Goal: Task Accomplishment & Management: Use online tool/utility

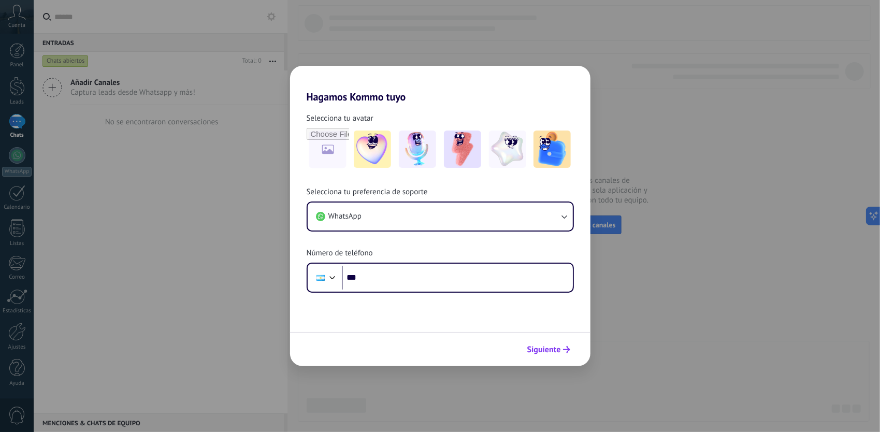
click at [572, 353] on button "Siguiente" at bounding box center [548, 350] width 52 height 18
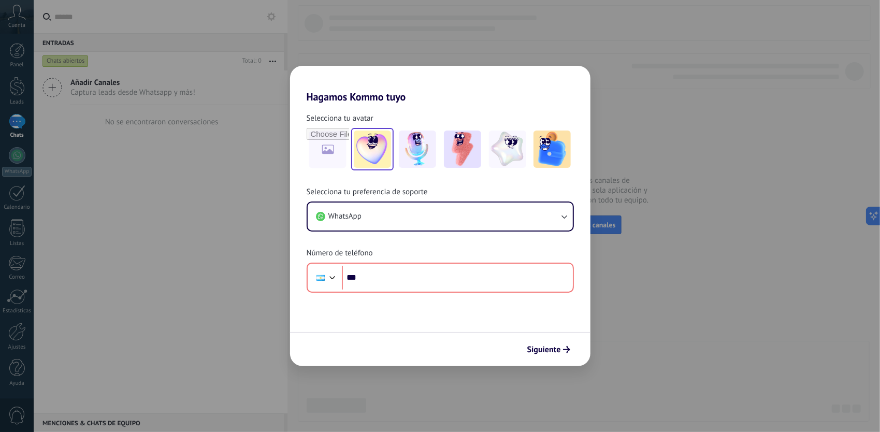
click at [367, 150] on img at bounding box center [372, 148] width 37 height 37
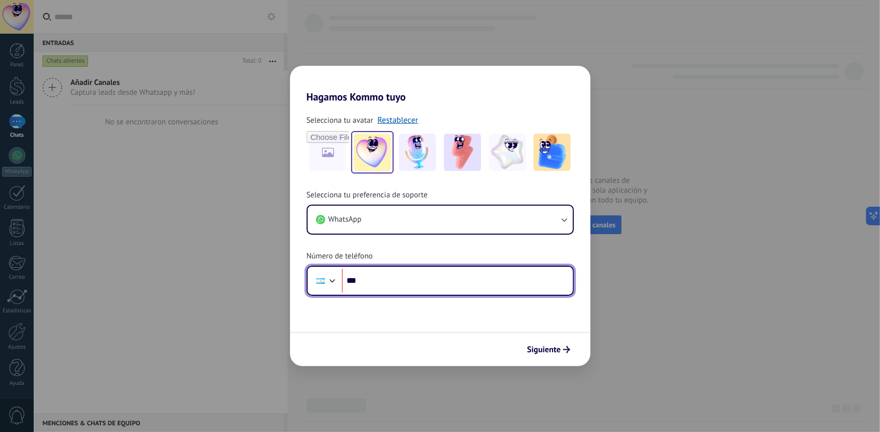
click at [376, 283] on input "***" at bounding box center [457, 281] width 231 height 24
type input "**********"
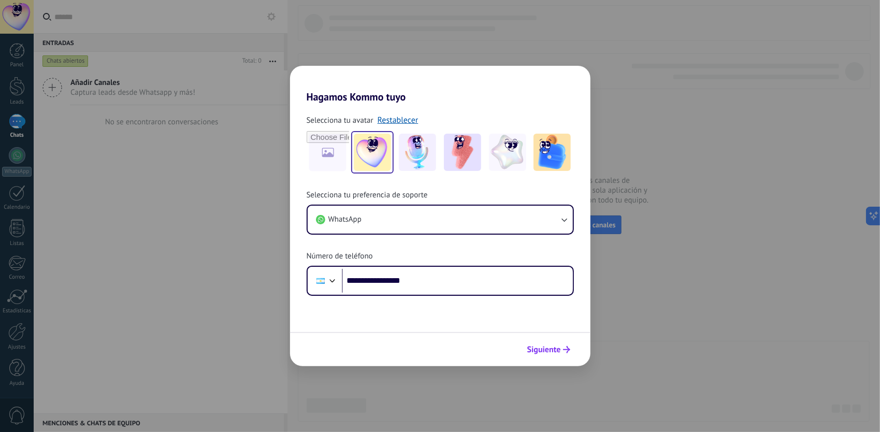
click at [535, 351] on span "Siguiente" at bounding box center [544, 349] width 34 height 7
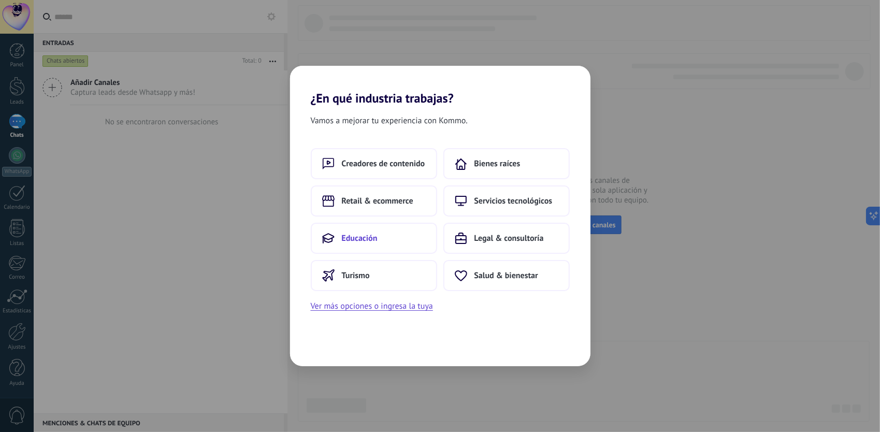
click at [373, 238] on span "Educación" at bounding box center [360, 238] width 36 height 10
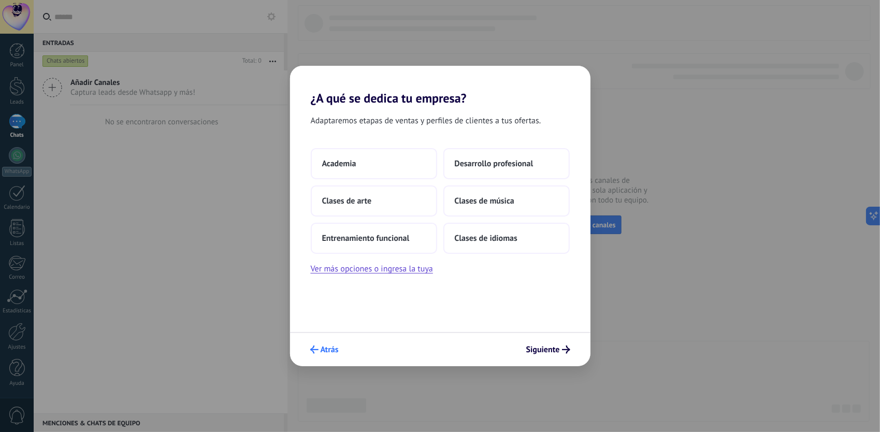
click at [329, 352] on span "Atrás" at bounding box center [330, 349] width 18 height 7
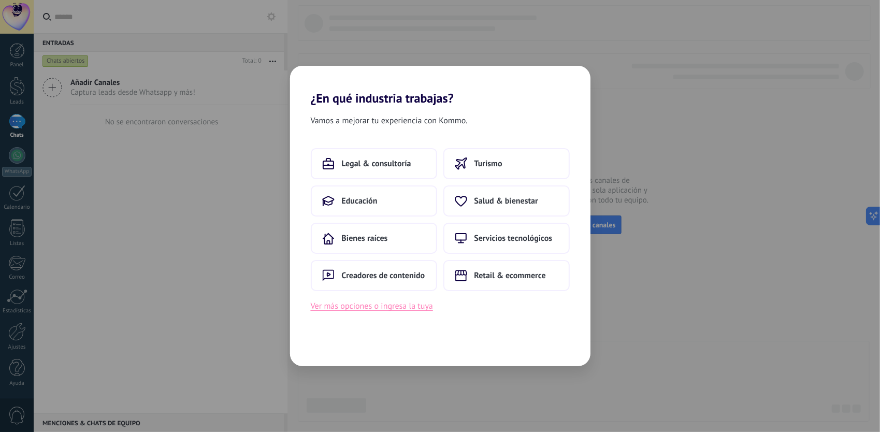
click at [388, 310] on button "Ver más opciones o ingresa la tuya" at bounding box center [372, 305] width 122 height 13
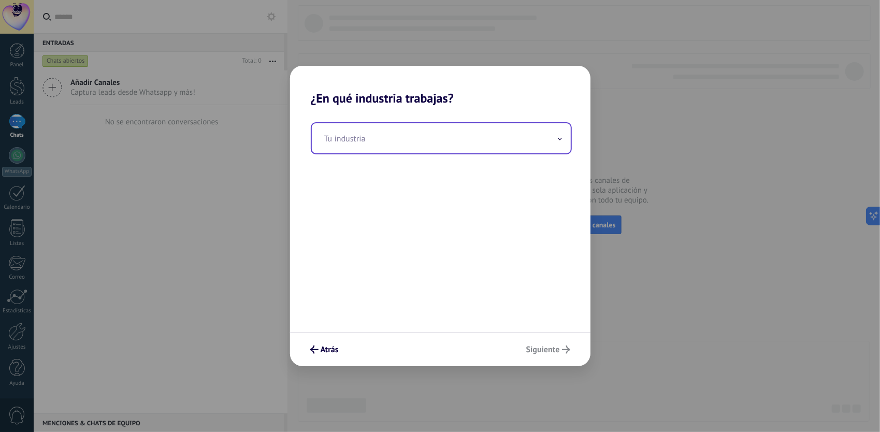
click at [393, 136] on input "text" at bounding box center [441, 138] width 259 height 30
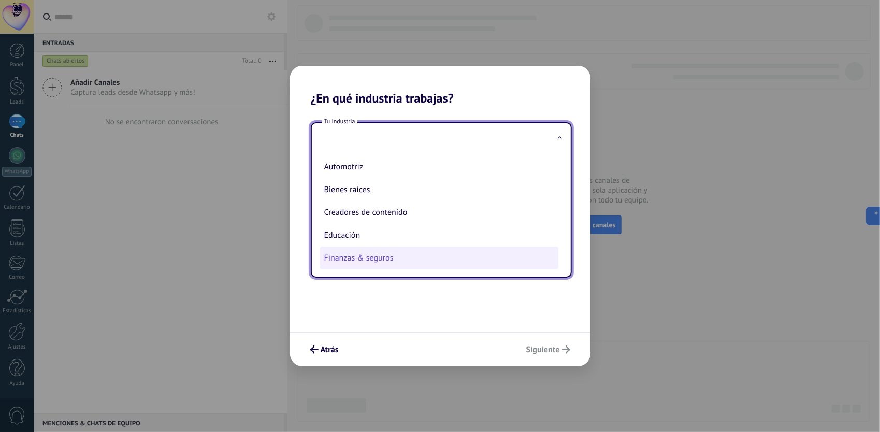
click at [364, 260] on li "Finanzas & seguros" at bounding box center [439, 257] width 238 height 23
type input "**********"
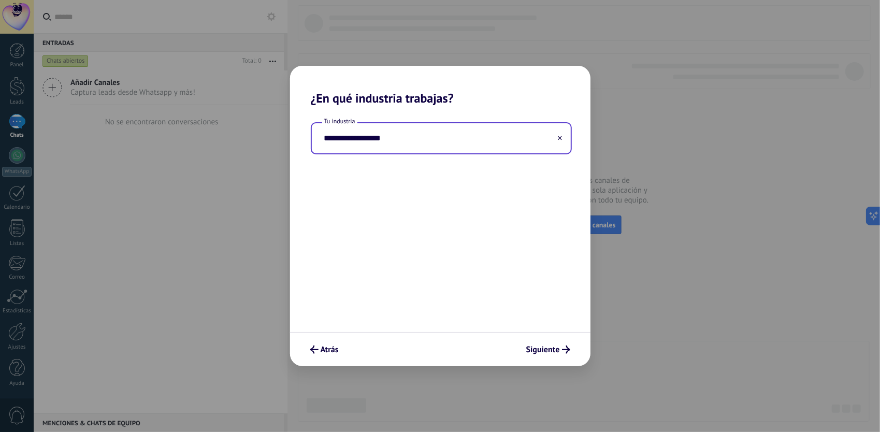
click at [574, 358] on div "Atrás Siguiente" at bounding box center [440, 349] width 300 height 34
click at [555, 350] on span "Siguiente" at bounding box center [543, 349] width 34 height 7
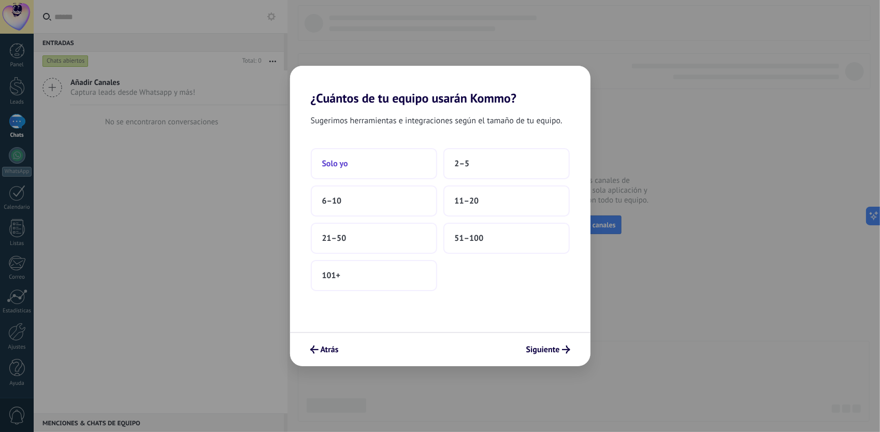
click at [407, 175] on button "Solo yo" at bounding box center [374, 163] width 126 height 31
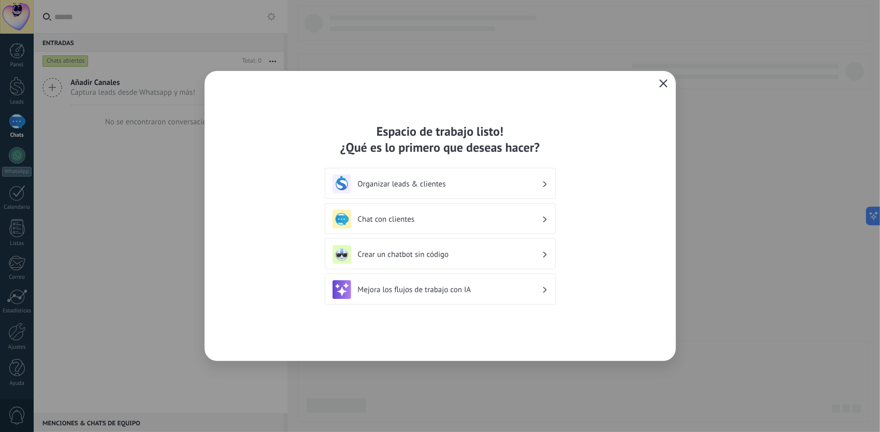
click at [662, 78] on button "button" at bounding box center [663, 84] width 13 height 14
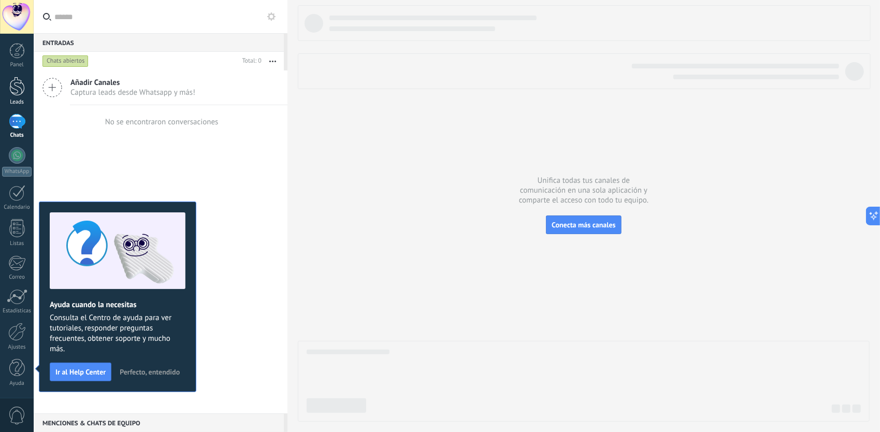
click at [21, 90] on div at bounding box center [17, 86] width 16 height 19
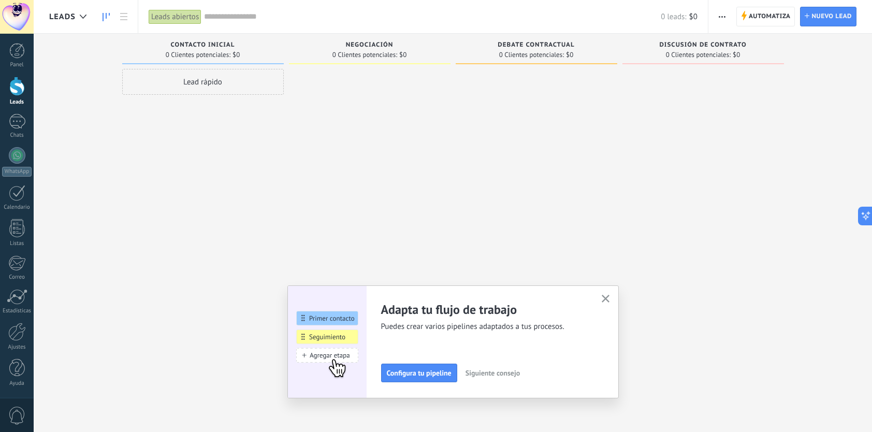
click at [423, 385] on div "Adapta tu flujo de trabajo Puedes crear varios pipelines adaptados a tus proces…" at bounding box center [452, 341] width 331 height 113
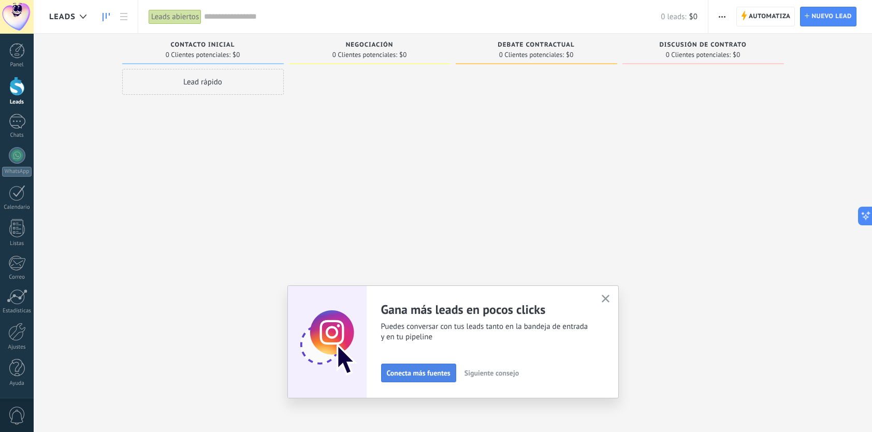
click at [441, 376] on span "Conecta más fuentes" at bounding box center [419, 372] width 64 height 7
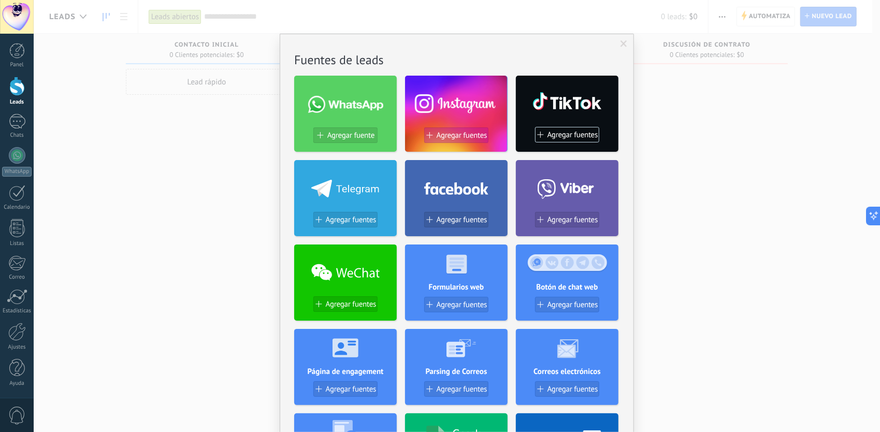
click at [470, 135] on span "Agregar fuentes" at bounding box center [462, 135] width 51 height 9
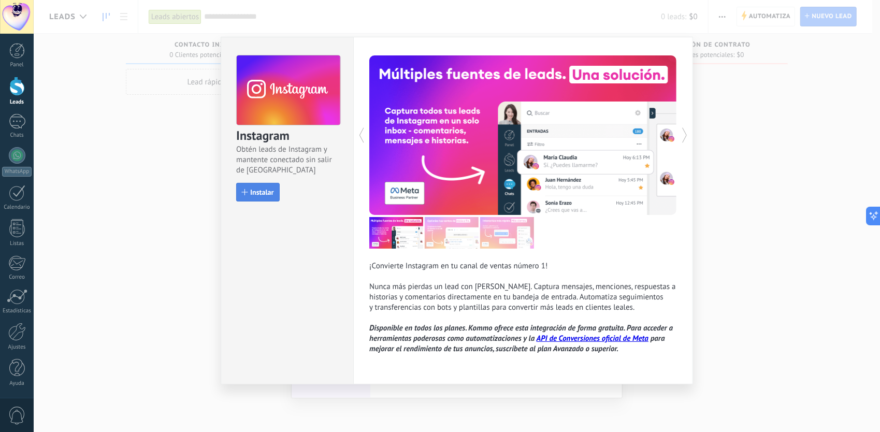
click at [261, 188] on span "Instalar" at bounding box center [261, 191] width 23 height 7
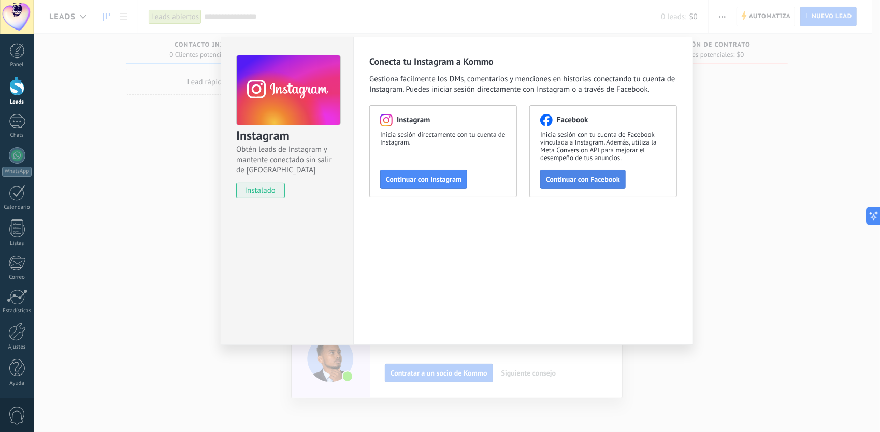
click at [579, 179] on span "Continuar con Facebook" at bounding box center [583, 179] width 74 height 7
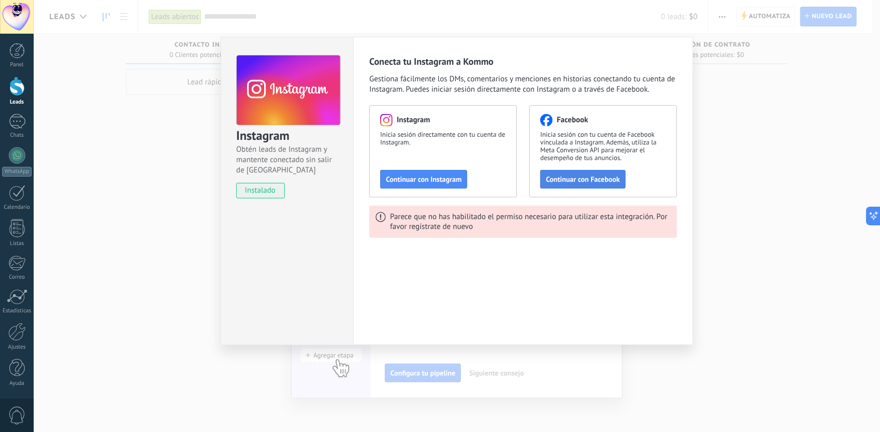
click at [575, 180] on span "Continuar con Facebook" at bounding box center [583, 179] width 74 height 7
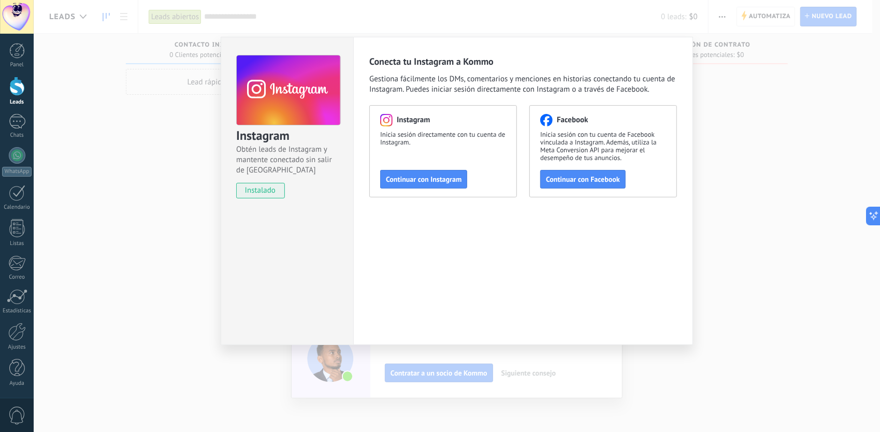
click at [136, 191] on div "Instagram Obtén leads de Instagram y mantente conectado sin salir de Kommo inst…" at bounding box center [457, 216] width 846 height 432
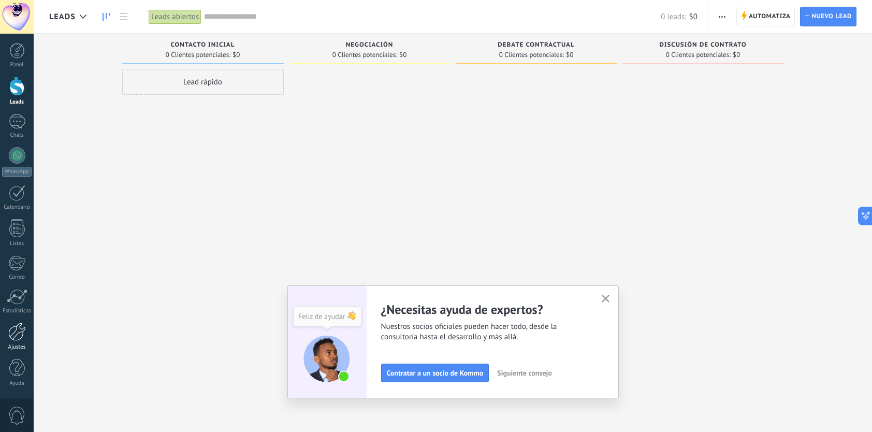
click at [11, 330] on div at bounding box center [17, 332] width 18 height 18
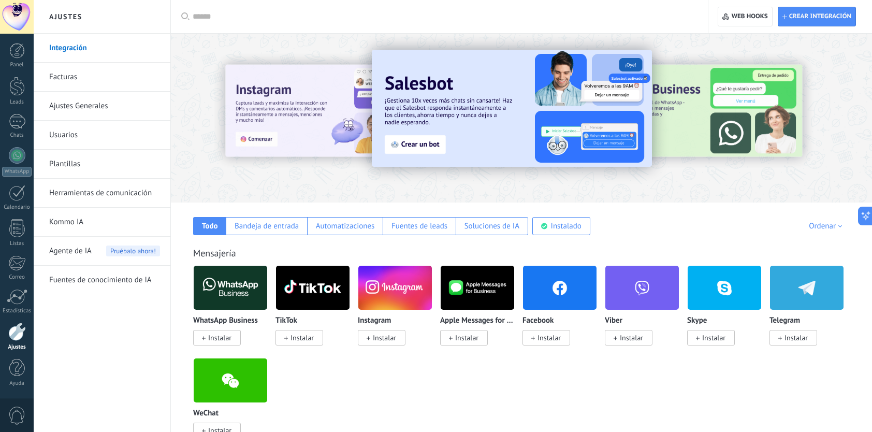
click at [553, 342] on span "Instalar" at bounding box center [548, 337] width 23 height 9
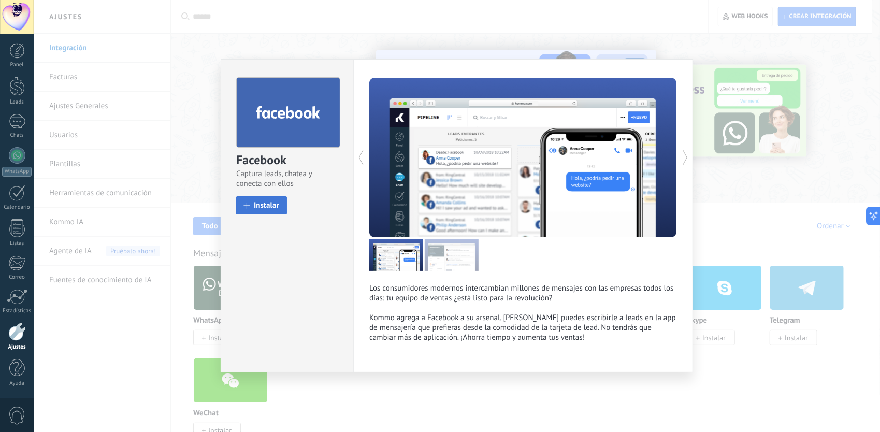
click at [275, 209] on span "Instalar" at bounding box center [266, 205] width 25 height 8
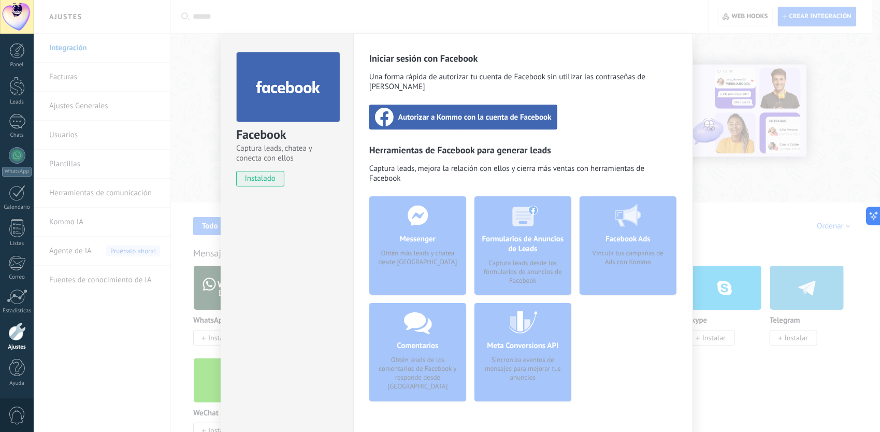
click at [506, 113] on div "Autorizar a Kommo con la cuenta de Facebook" at bounding box center [463, 117] width 188 height 25
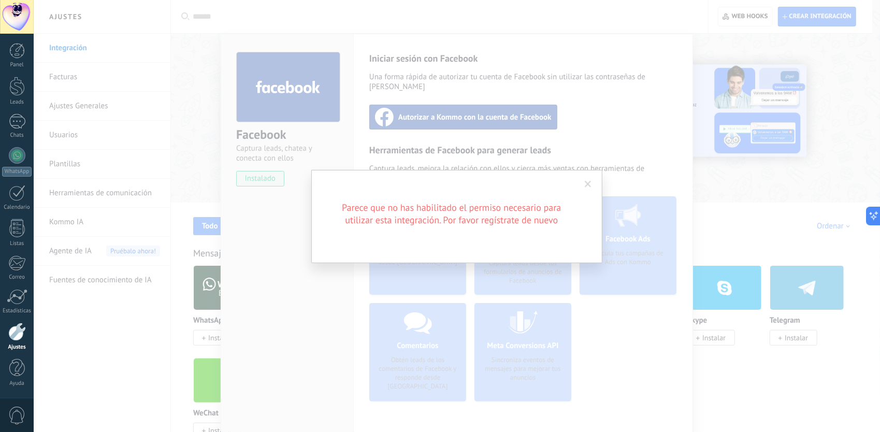
click at [590, 186] on span at bounding box center [588, 184] width 7 height 7
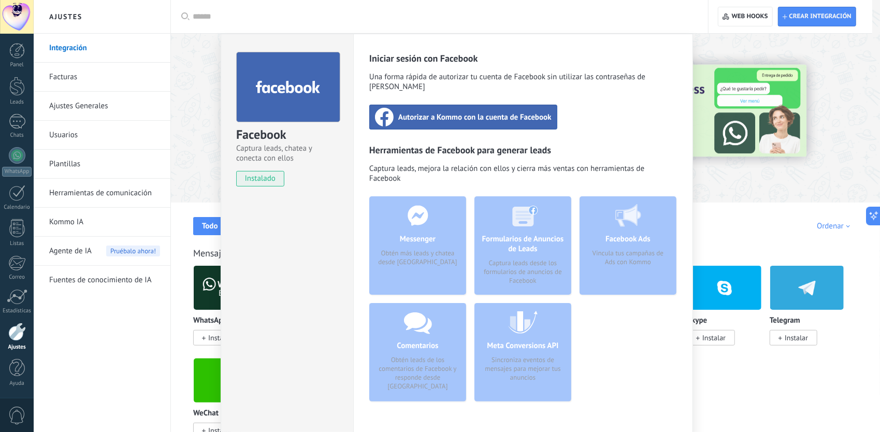
click at [766, 241] on div "Facebook Captura leads, chatea y conecta con ellos instalado Desinstalar Inicia…" at bounding box center [457, 216] width 846 height 432
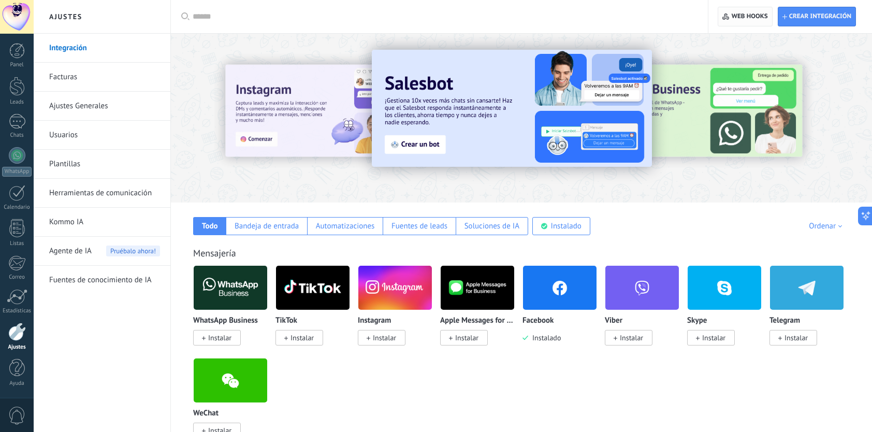
click at [735, 18] on span "Web hooks 0" at bounding box center [750, 16] width 36 height 8
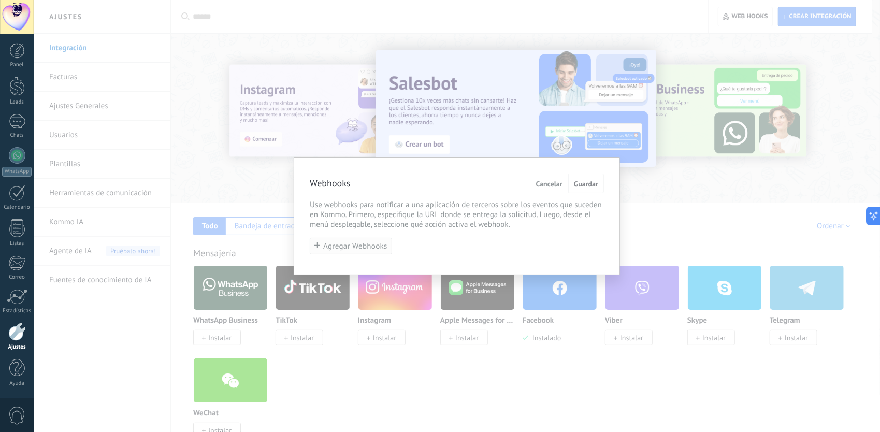
click at [370, 243] on span "Agregar Webhooks" at bounding box center [355, 246] width 64 height 8
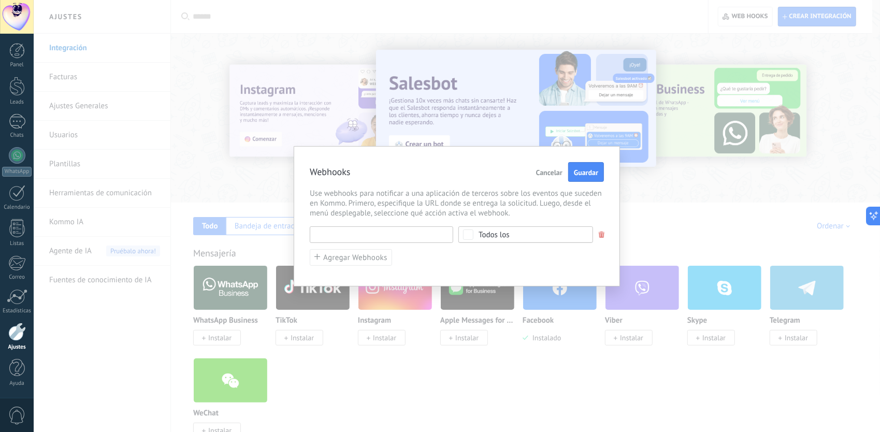
click at [354, 237] on input "text" at bounding box center [381, 234] width 143 height 17
paste input "**********"
type input "**********"
click at [483, 234] on div "Todos los" at bounding box center [493, 235] width 31 height 8
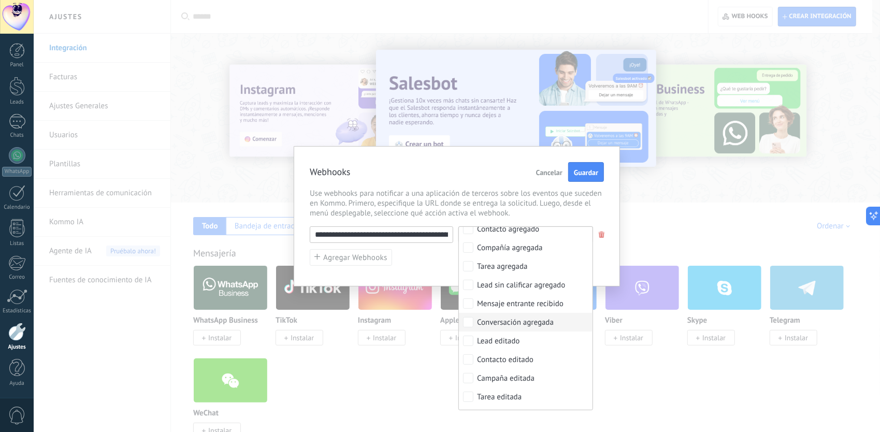
scroll to position [46, 0]
click at [503, 300] on div "Mensaje entrante recibido" at bounding box center [520, 303] width 86 height 10
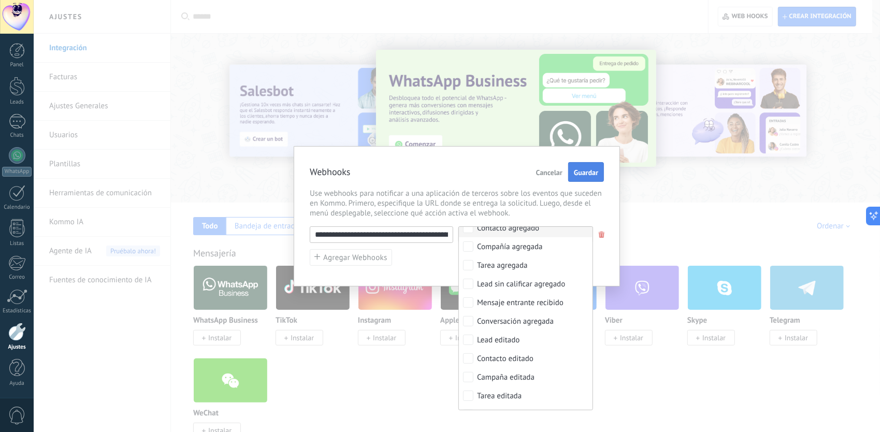
click at [591, 179] on button "Guardar" at bounding box center [586, 172] width 36 height 20
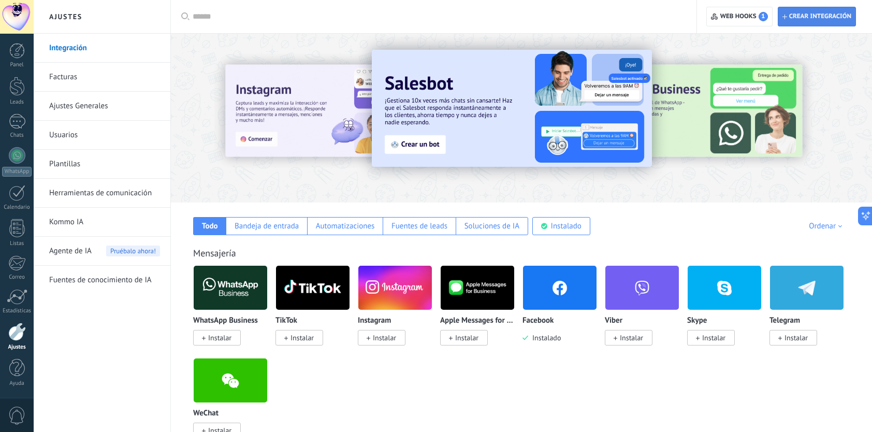
click at [798, 15] on span "Crear integración" at bounding box center [820, 16] width 62 height 8
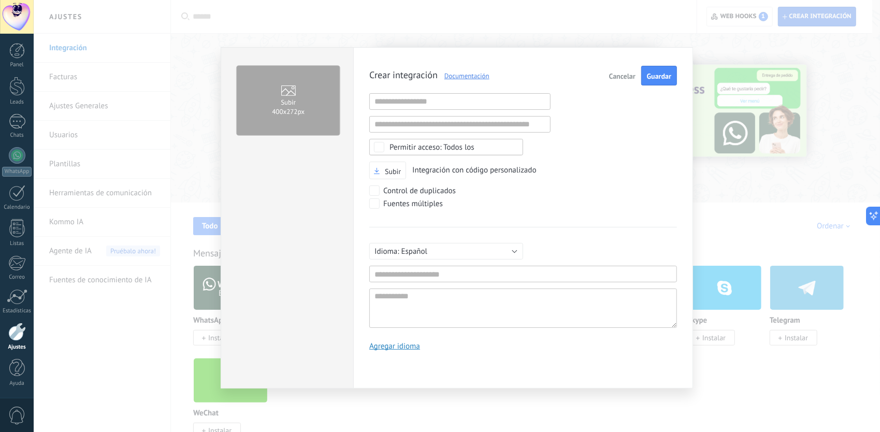
scroll to position [10, 0]
click at [411, 275] on input "text" at bounding box center [523, 274] width 308 height 17
type input "***"
click at [395, 304] on textarea at bounding box center [523, 307] width 308 height 39
